Goal: Obtain resource: Download file/media

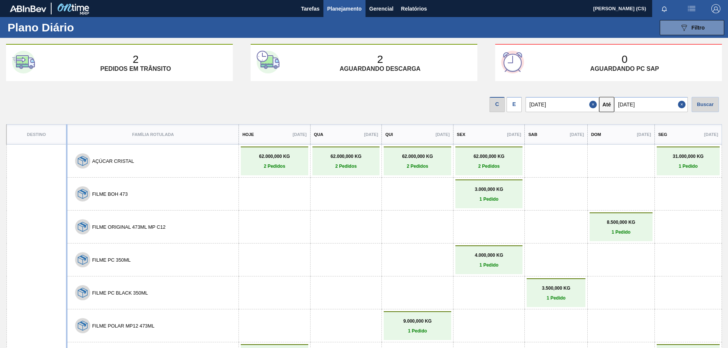
click at [338, 5] on span "Planejamento" at bounding box center [344, 8] width 34 height 9
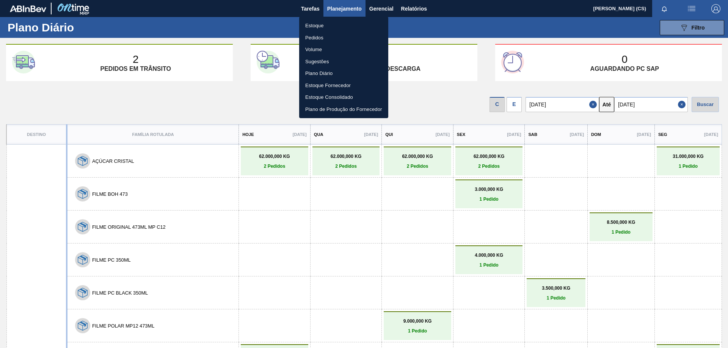
click at [323, 20] on li "Estoque" at bounding box center [343, 26] width 89 height 12
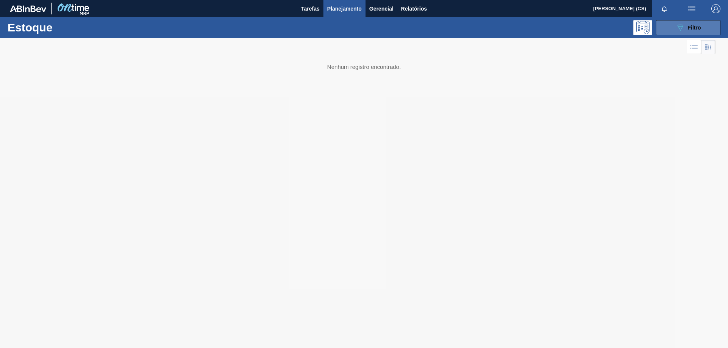
click at [688, 26] on span "Filtro" at bounding box center [694, 28] width 13 height 6
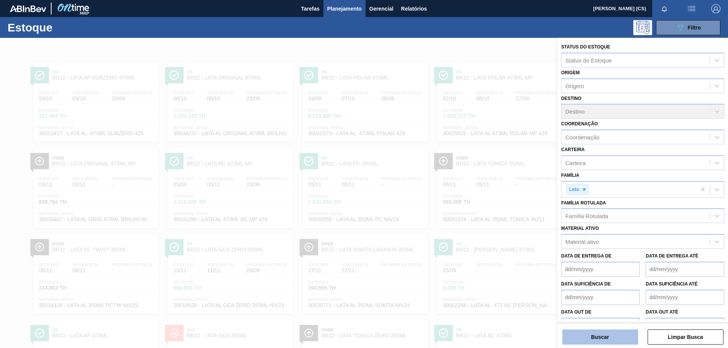
click at [590, 338] on button "Buscar" at bounding box center [600, 337] width 76 height 15
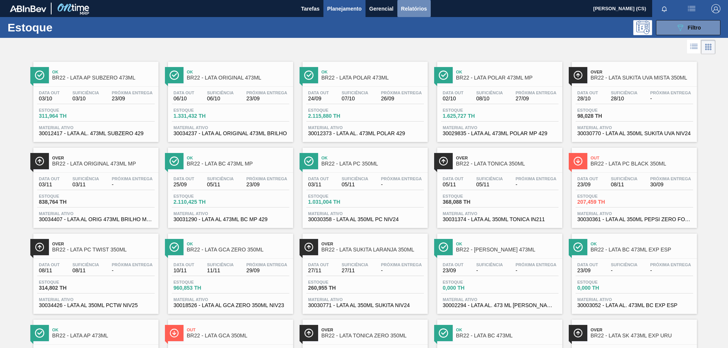
click at [408, 8] on span "Relatórios" at bounding box center [414, 8] width 26 height 9
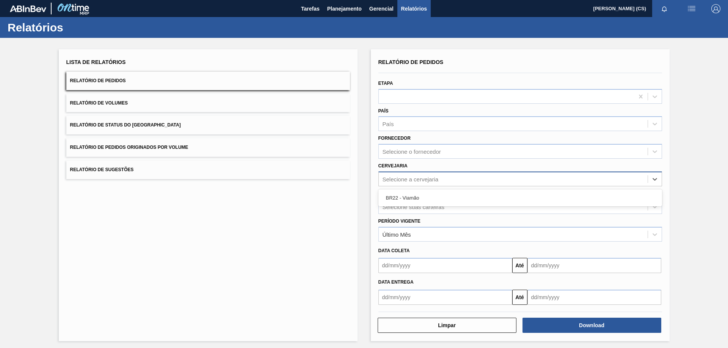
click at [408, 175] on div "Selecione a cervejaria" at bounding box center [513, 179] width 269 height 11
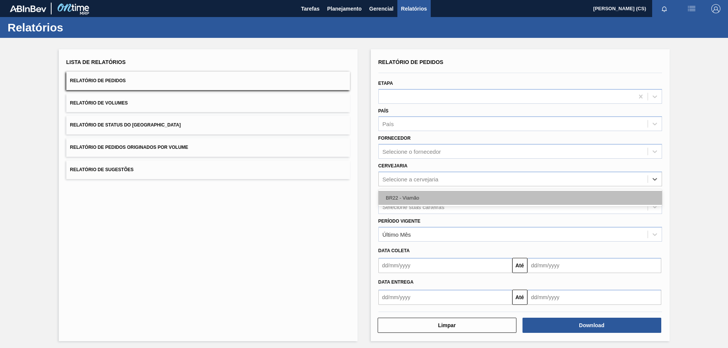
click at [408, 195] on div "BR22 - Viamão" at bounding box center [520, 198] width 284 height 14
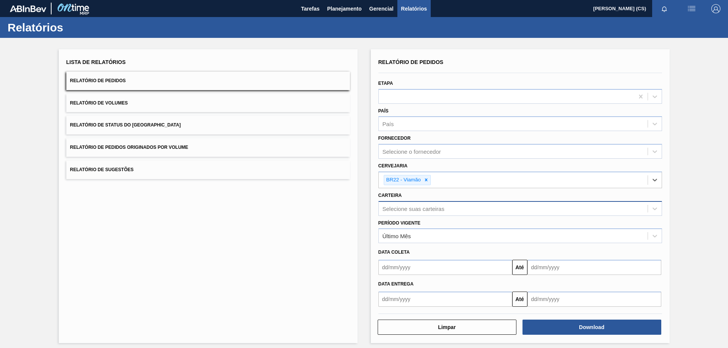
click at [400, 210] on div "Selecione suas carteiras" at bounding box center [413, 208] width 62 height 6
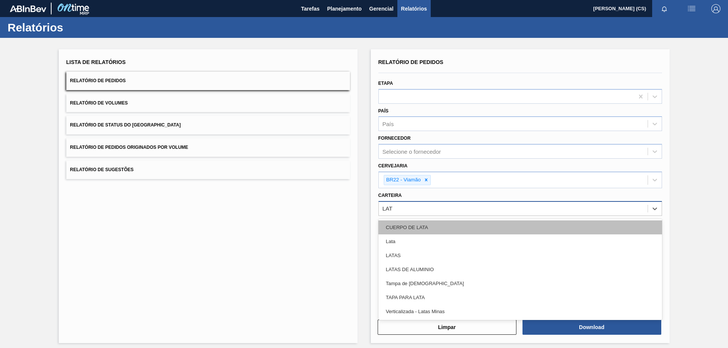
type input "LATA"
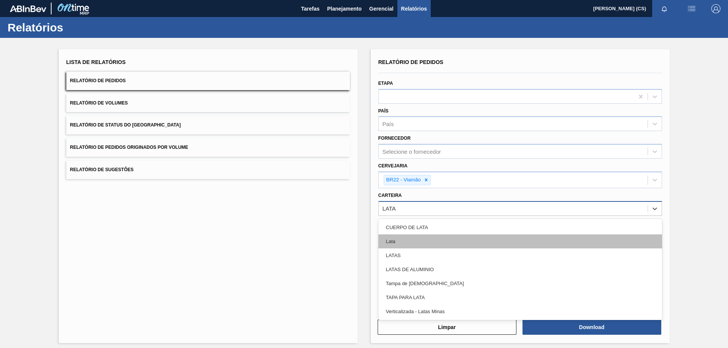
click at [403, 243] on div "Lata" at bounding box center [520, 242] width 284 height 14
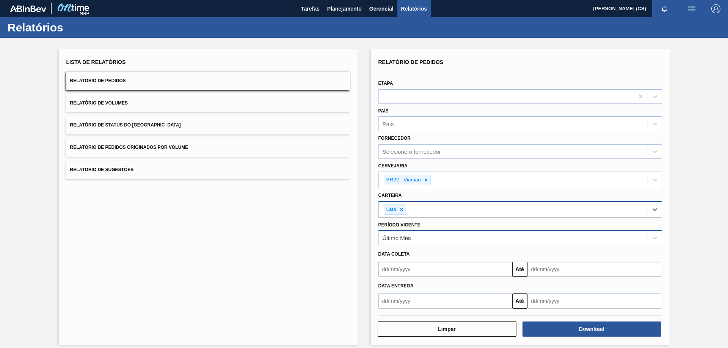
click at [408, 241] on div "Último Mês" at bounding box center [396, 238] width 28 height 6
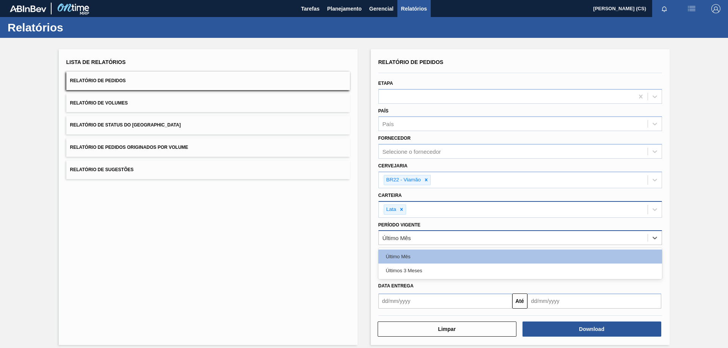
click at [408, 241] on div "Último Mês" at bounding box center [396, 238] width 28 height 6
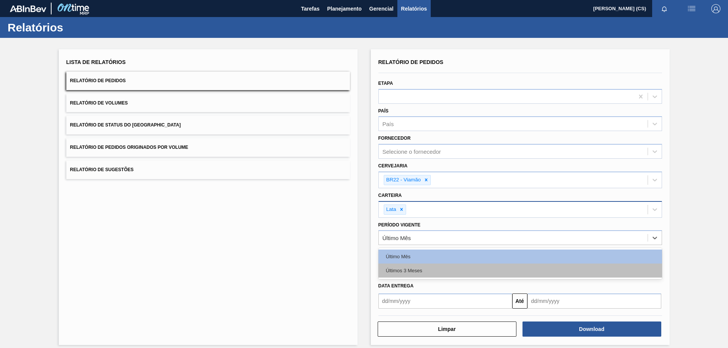
click at [406, 270] on div "Últimos 3 Meses" at bounding box center [520, 271] width 284 height 14
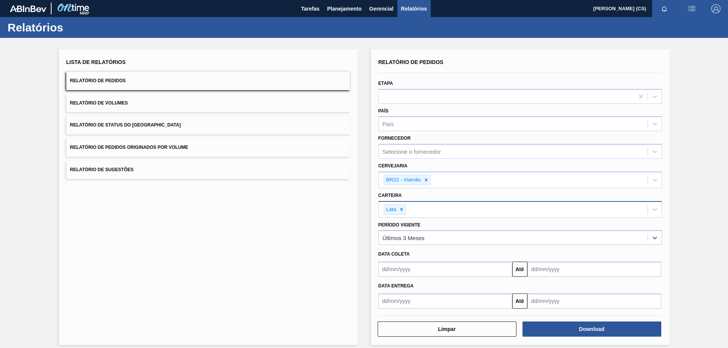
click at [396, 303] on input "text" at bounding box center [445, 301] width 134 height 15
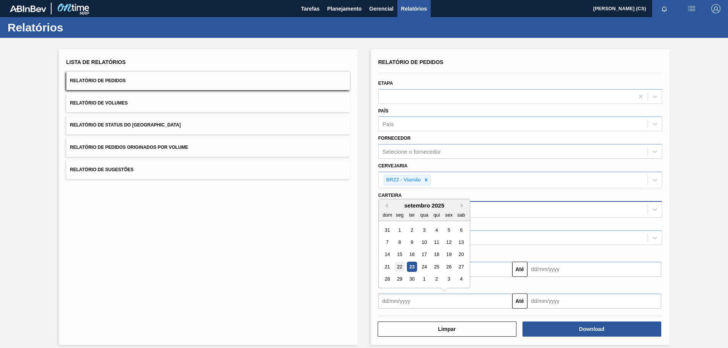
click at [400, 267] on div "22" at bounding box center [399, 267] width 10 height 10
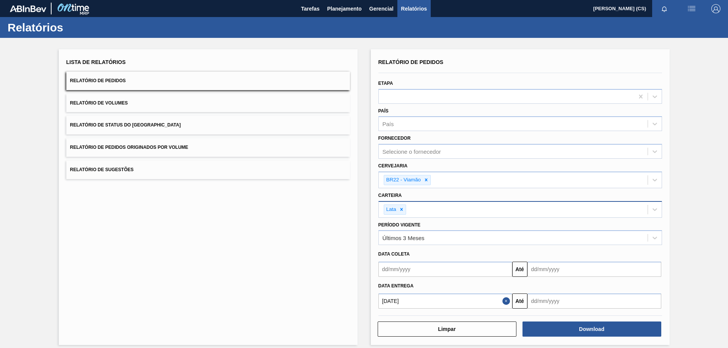
type input "[DATE]"
click at [552, 302] on input "text" at bounding box center [594, 301] width 134 height 15
click at [560, 279] on div "30" at bounding box center [560, 279] width 10 height 10
type input "[DATE]"
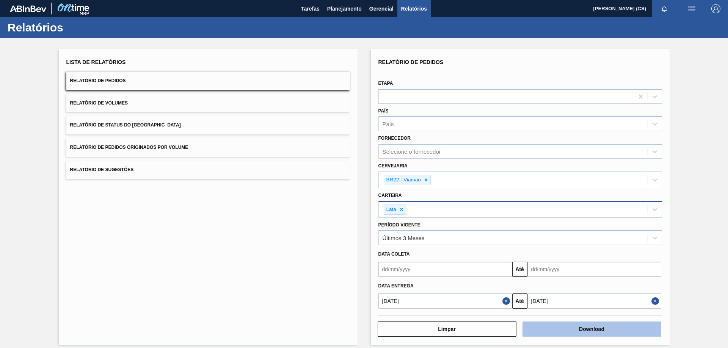
click at [578, 331] on button "Download" at bounding box center [591, 329] width 139 height 15
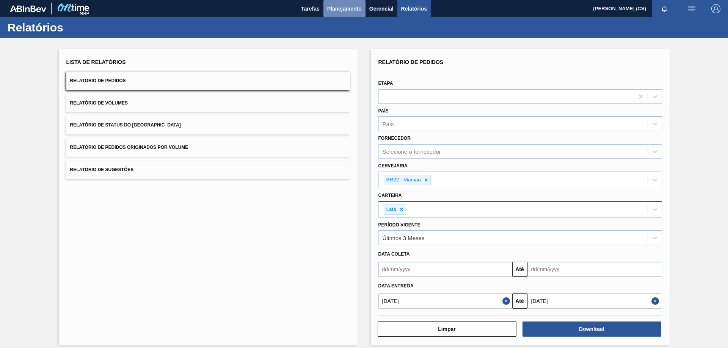
click at [345, 7] on span "Planejamento" at bounding box center [344, 8] width 34 height 9
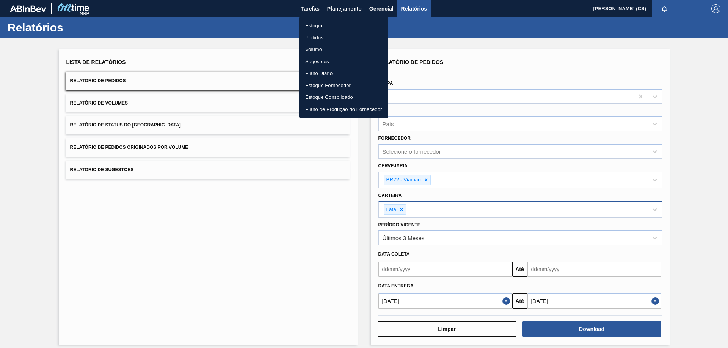
click at [338, 1] on div at bounding box center [364, 174] width 728 height 348
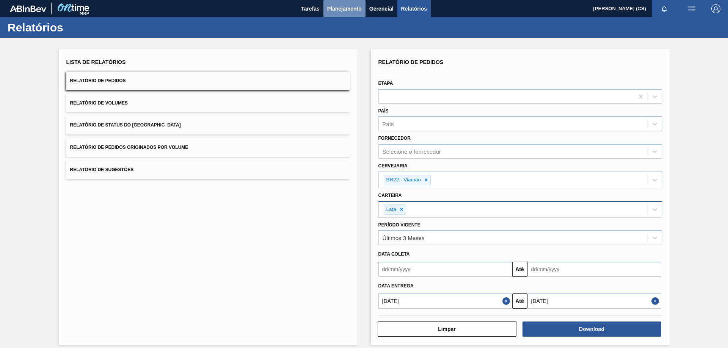
click at [338, 10] on span "Planejamento" at bounding box center [344, 8] width 34 height 9
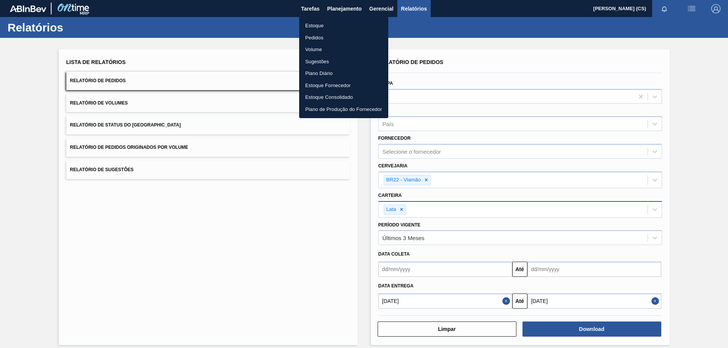
click at [318, 38] on li "Pedidos" at bounding box center [343, 38] width 89 height 12
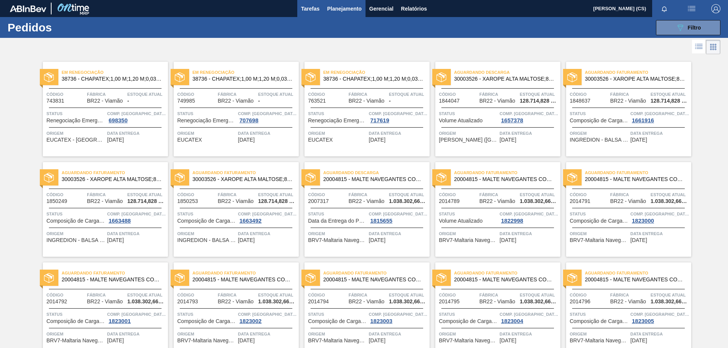
click at [305, 9] on span "Tarefas" at bounding box center [310, 8] width 19 height 9
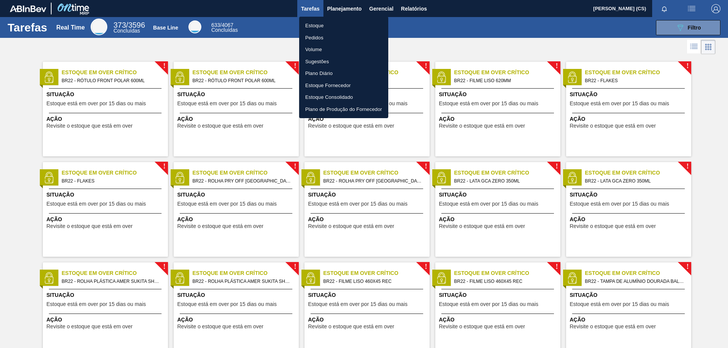
click at [323, 73] on li "Plano Diário" at bounding box center [343, 73] width 89 height 12
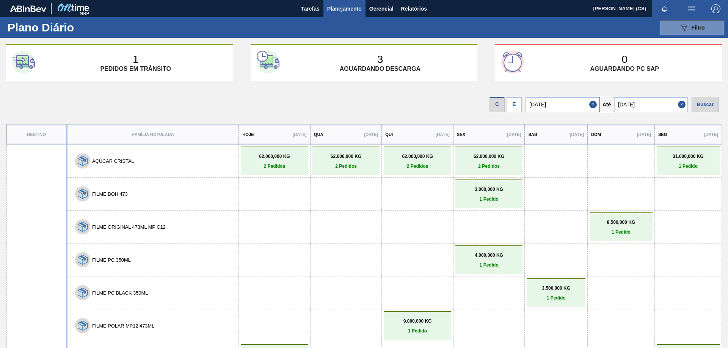
click at [520, 110] on div "E" at bounding box center [513, 104] width 15 height 15
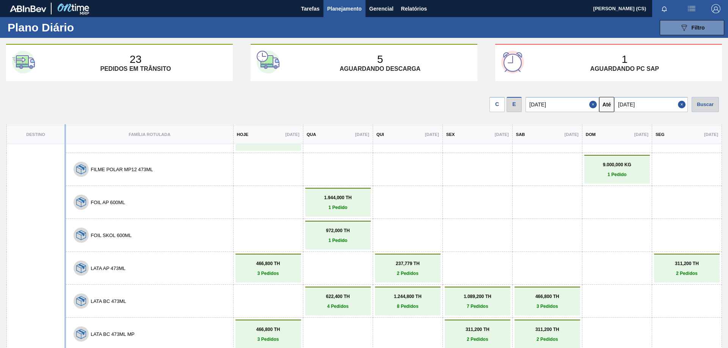
scroll to position [114, 0]
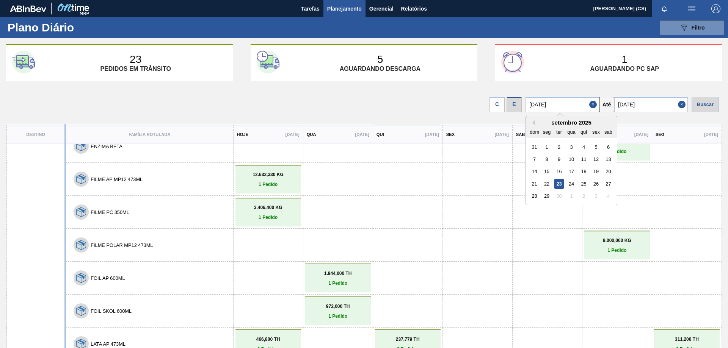
click at [564, 103] on input "[DATE]" at bounding box center [562, 104] width 74 height 15
click at [550, 183] on div "22" at bounding box center [547, 184] width 10 height 10
type input "[DATE]"
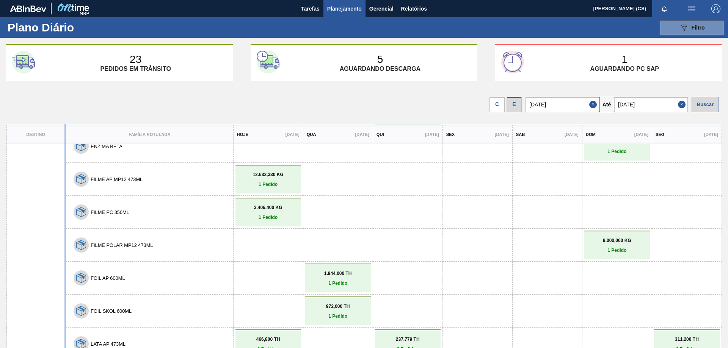
click at [694, 105] on div "Buscar" at bounding box center [704, 104] width 27 height 15
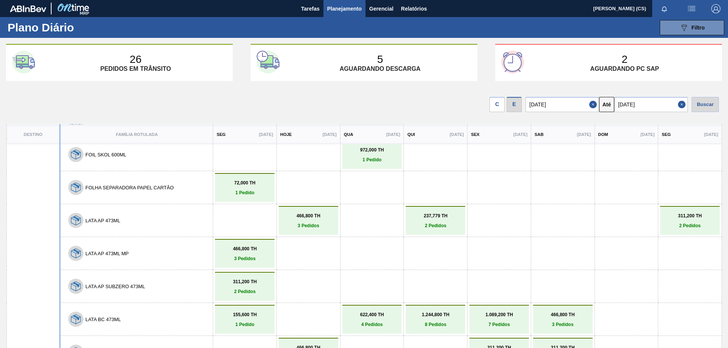
scroll to position [341, 0]
